Goal: Check status: Check status

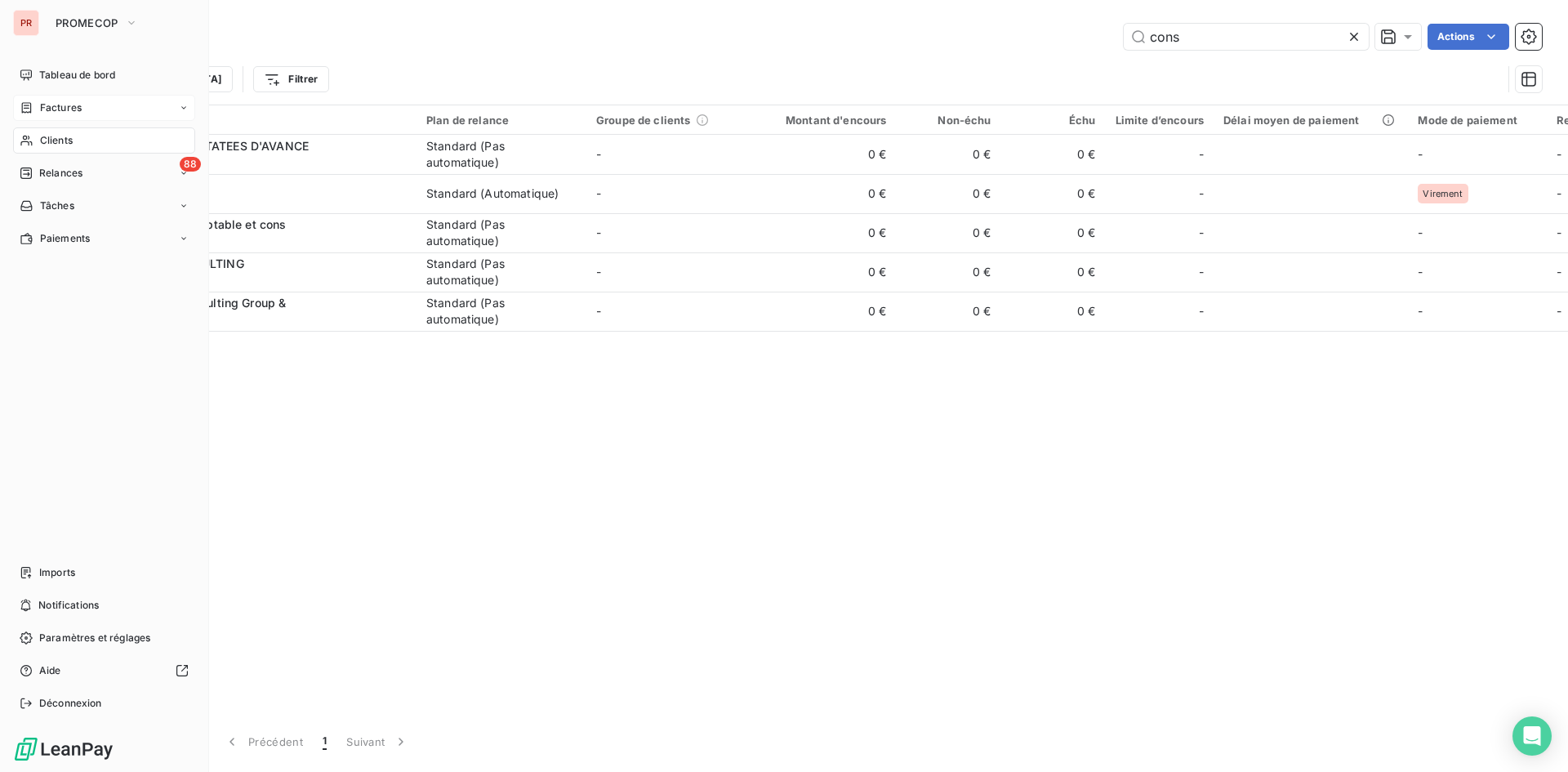
click at [43, 106] on span "Factures" at bounding box center [61, 107] width 41 height 15
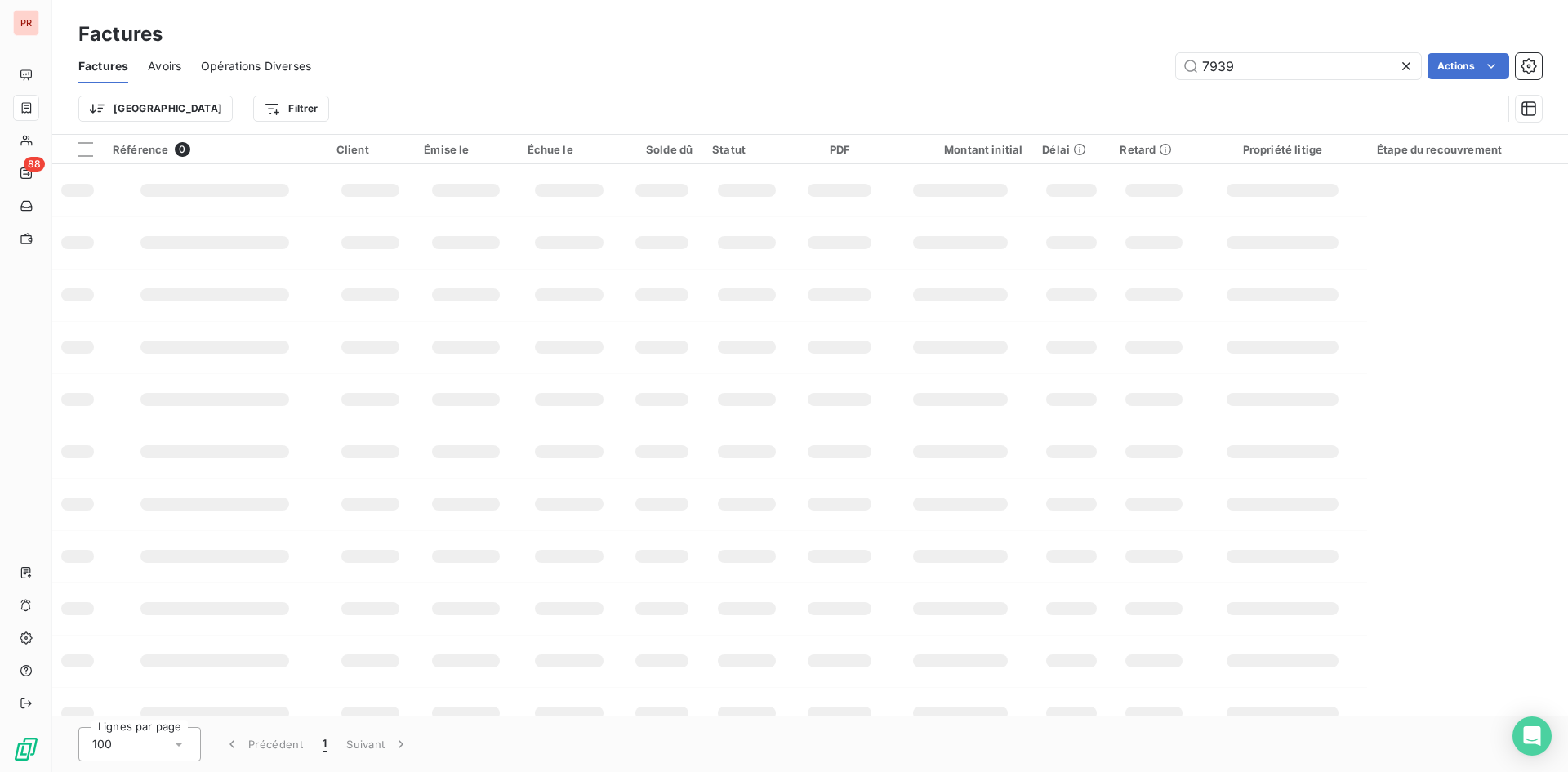
drag, startPoint x: 1254, startPoint y: 65, endPoint x: 1142, endPoint y: 62, distance: 112.0
click at [1142, 62] on div "7939 Actions" at bounding box center [936, 66] width 1211 height 26
click at [1264, 73] on input "10648" at bounding box center [1298, 66] width 245 height 26
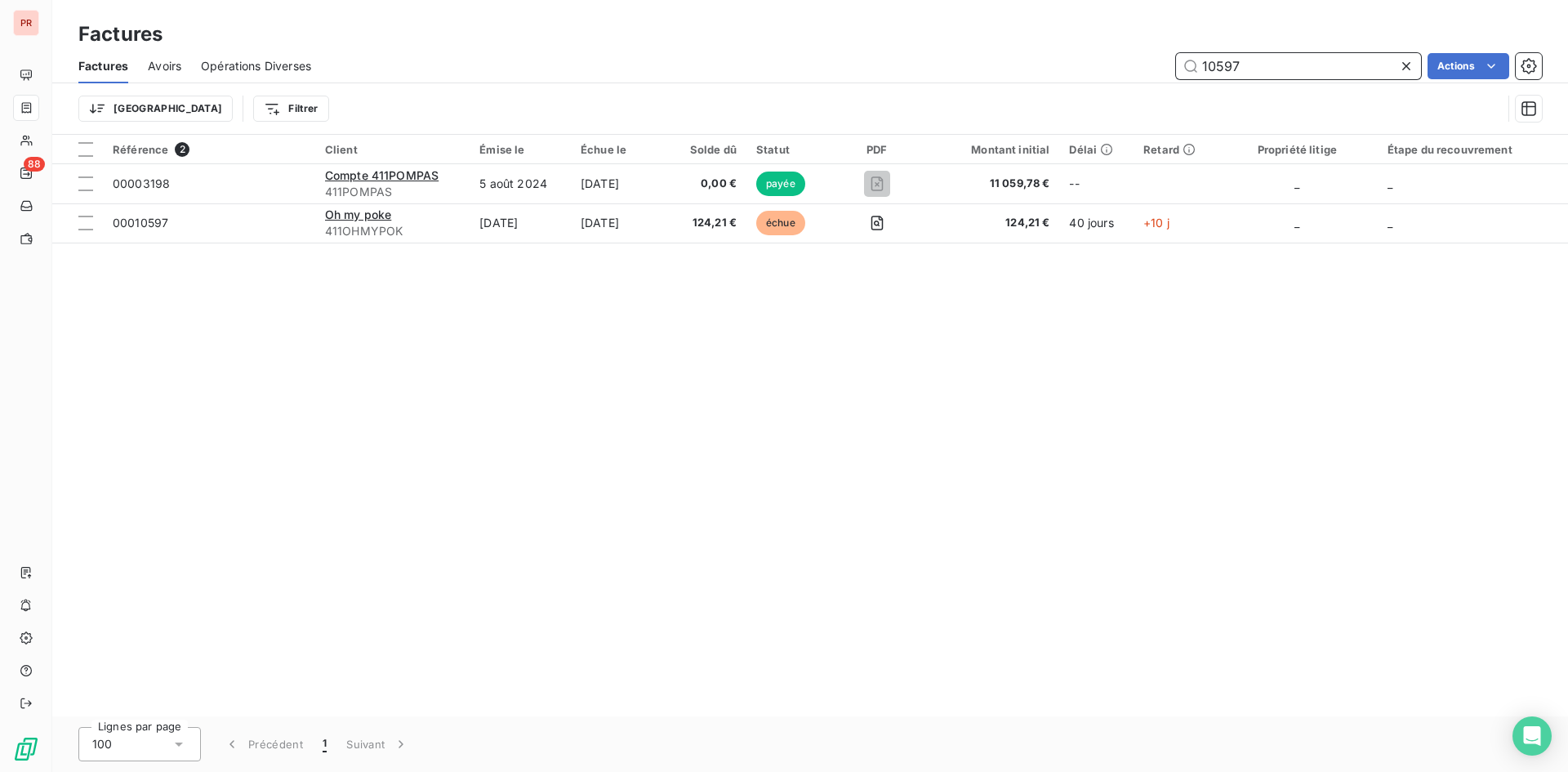
click at [1243, 69] on input "10597" at bounding box center [1298, 66] width 245 height 26
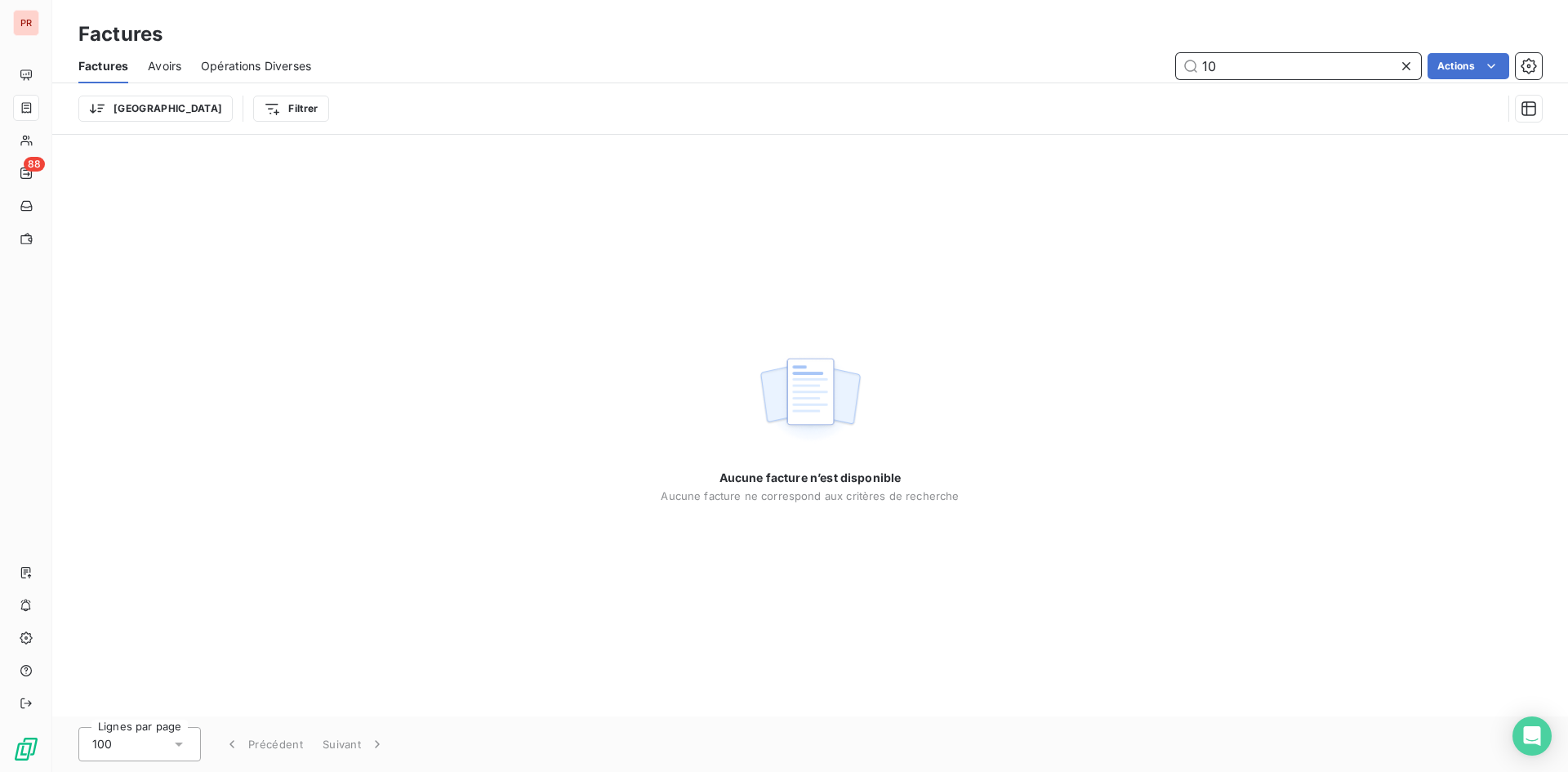
type input "1"
click at [1289, 62] on input "10463QUAFR" at bounding box center [1298, 66] width 245 height 26
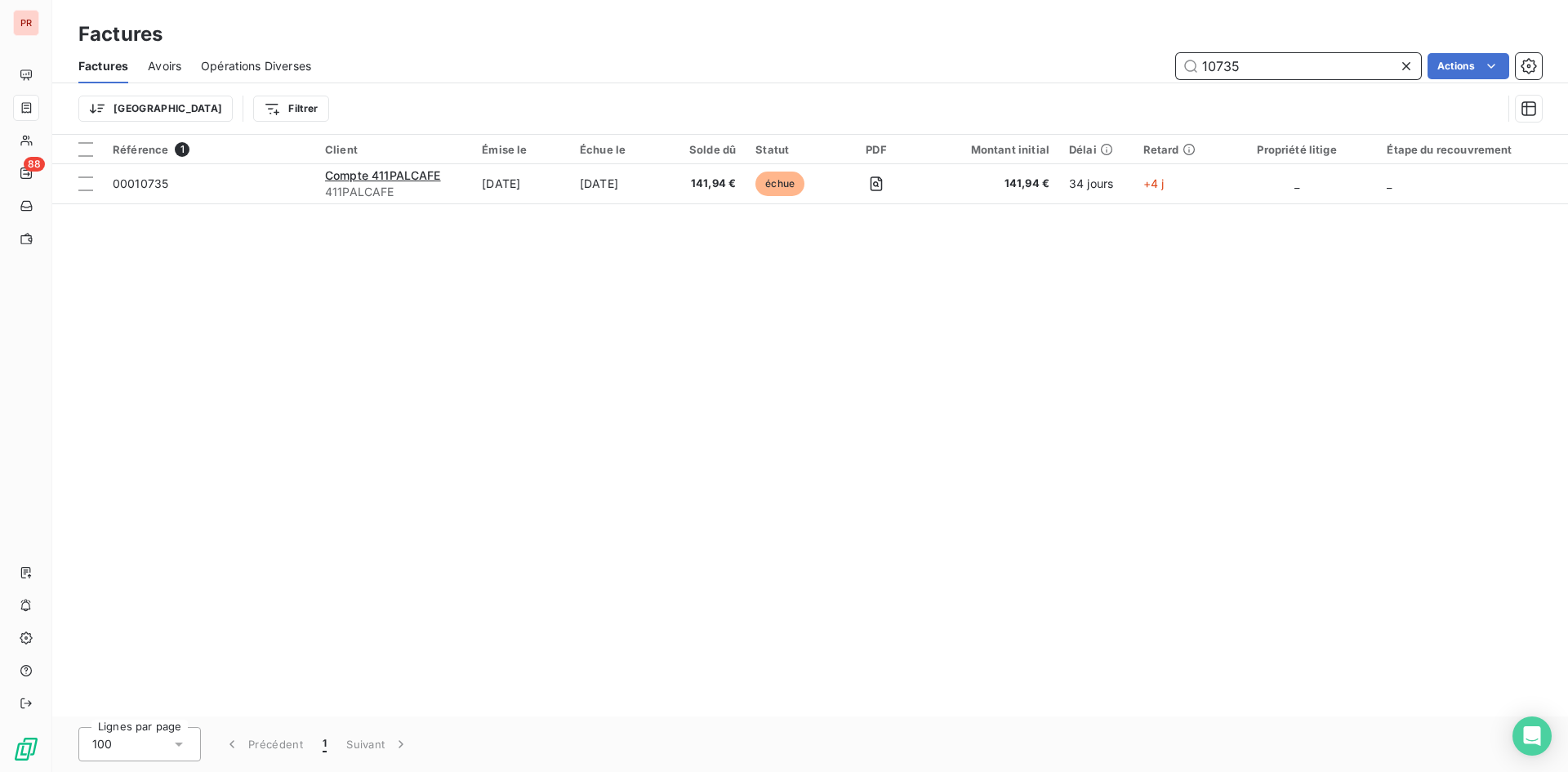
drag, startPoint x: 1253, startPoint y: 59, endPoint x: 1169, endPoint y: 69, distance: 84.6
click at [1169, 69] on div "10735 Actions" at bounding box center [936, 66] width 1211 height 26
type input "10777"
